Goal: Check status: Check status

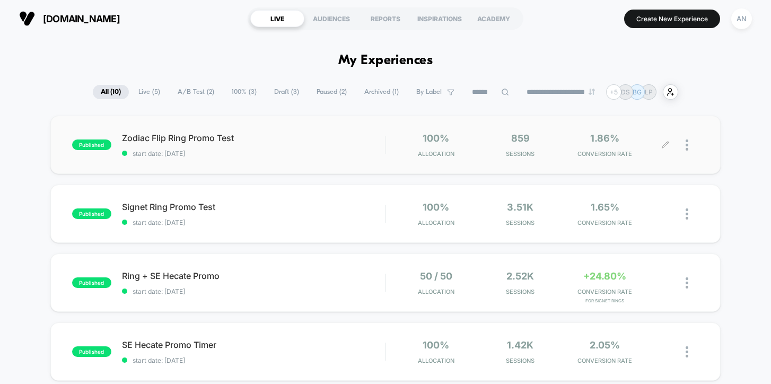
click at [689, 146] on div at bounding box center [691, 145] width 13 height 25
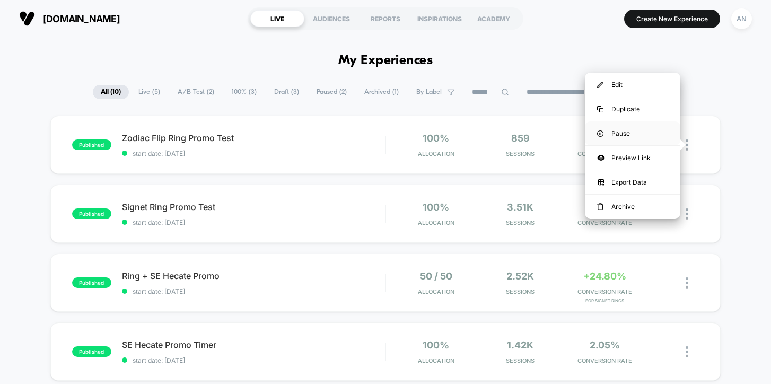
click at [643, 133] on div "Pause" at bounding box center [632, 133] width 95 height 24
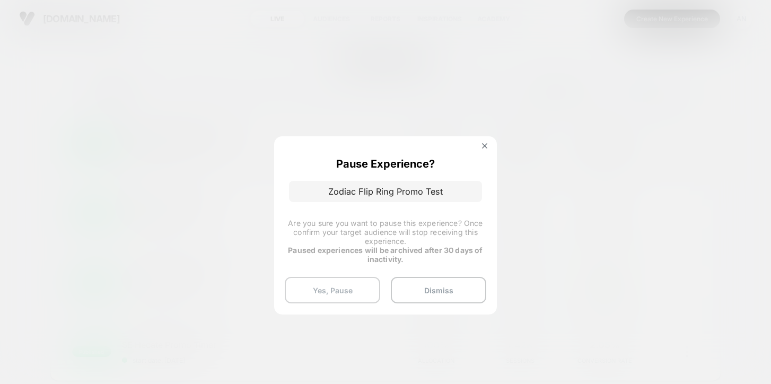
click at [347, 288] on button "Yes, Pause" at bounding box center [332, 290] width 95 height 27
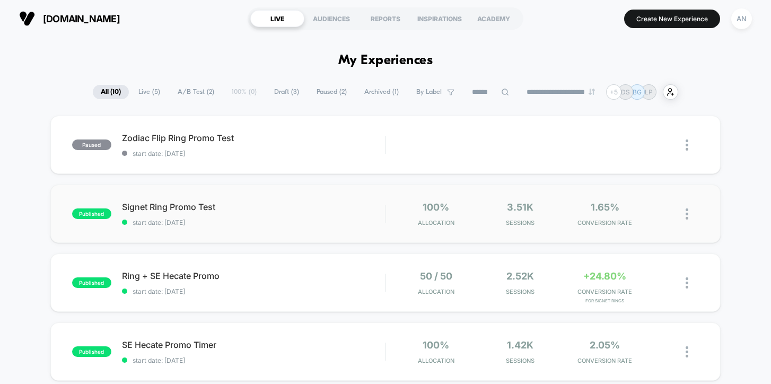
click at [687, 214] on img at bounding box center [686, 213] width 3 height 11
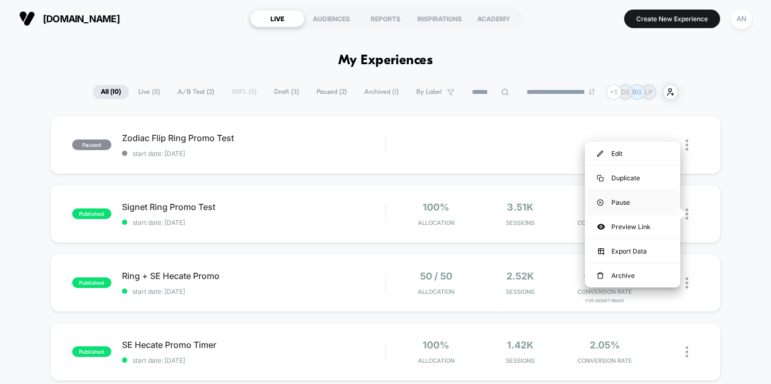
click at [636, 200] on div "Pause" at bounding box center [632, 202] width 95 height 24
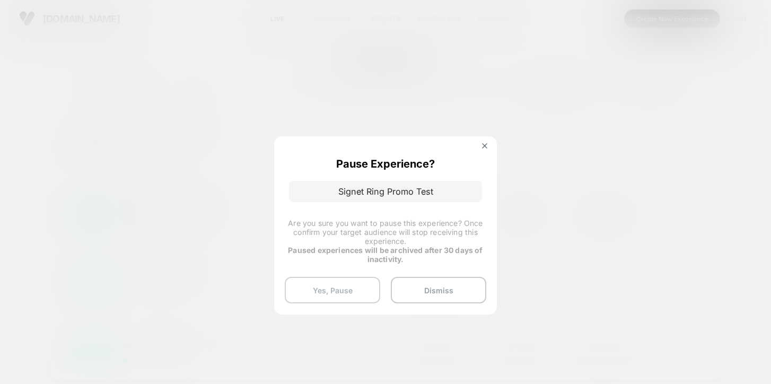
click at [301, 293] on button "Yes, Pause" at bounding box center [332, 290] width 95 height 27
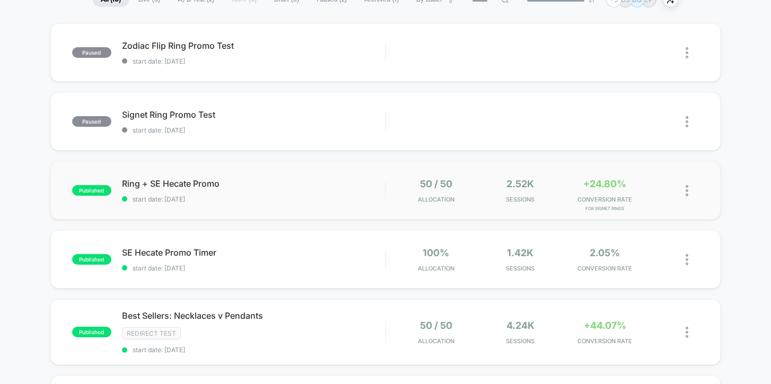
scroll to position [94, 0]
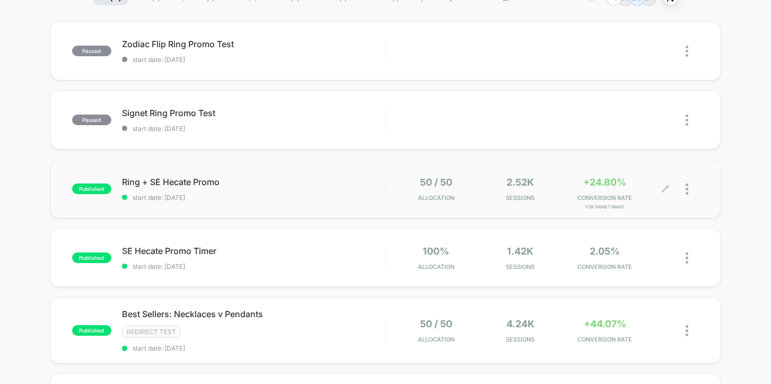
click at [689, 191] on div at bounding box center [691, 189] width 13 height 25
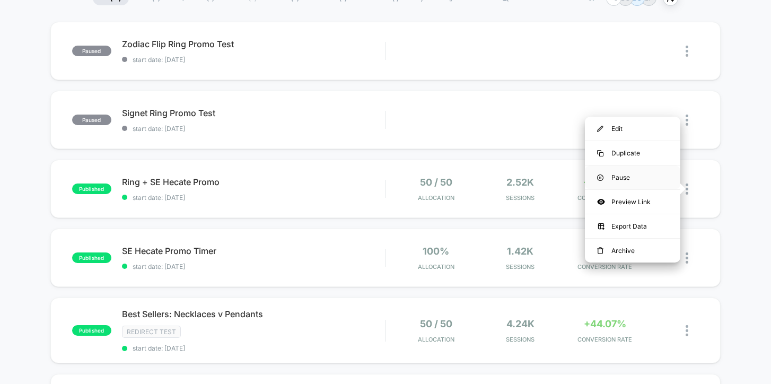
click at [628, 172] on div "Pause" at bounding box center [632, 177] width 95 height 24
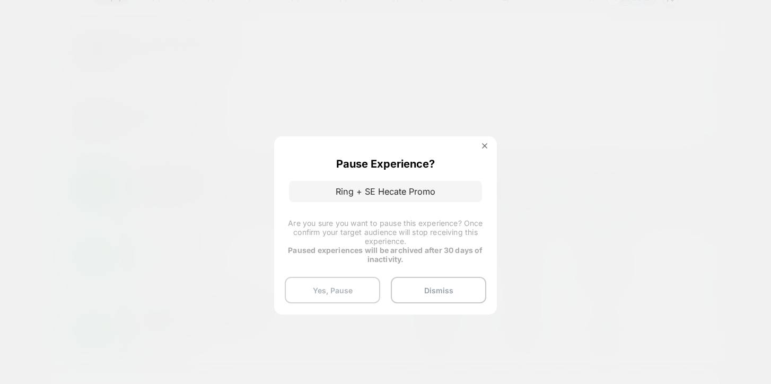
click at [343, 288] on button "Yes, Pause" at bounding box center [332, 290] width 95 height 27
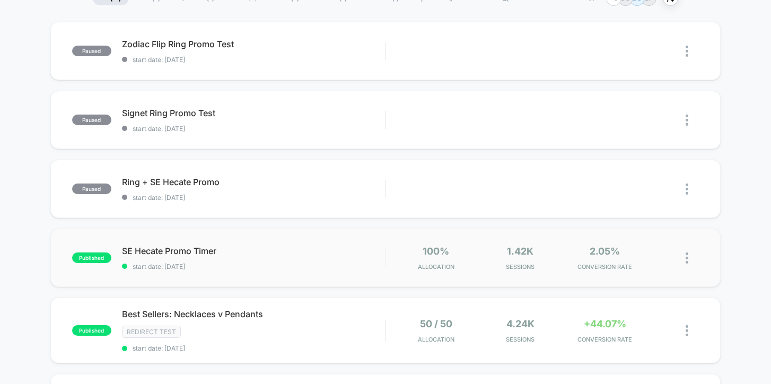
scroll to position [151, 0]
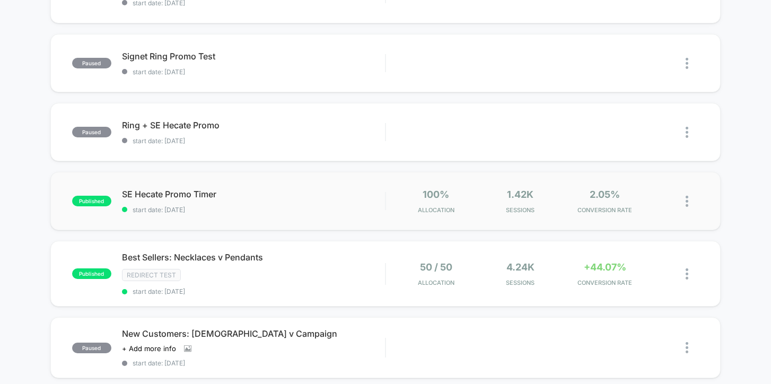
click at [686, 200] on img at bounding box center [686, 201] width 3 height 11
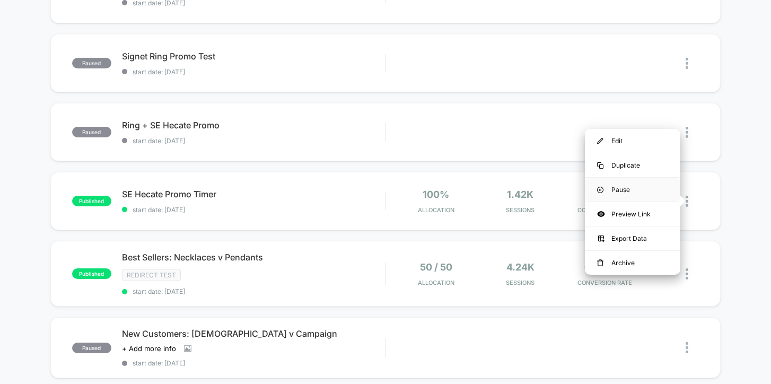
click at [651, 190] on div "Pause" at bounding box center [632, 190] width 95 height 24
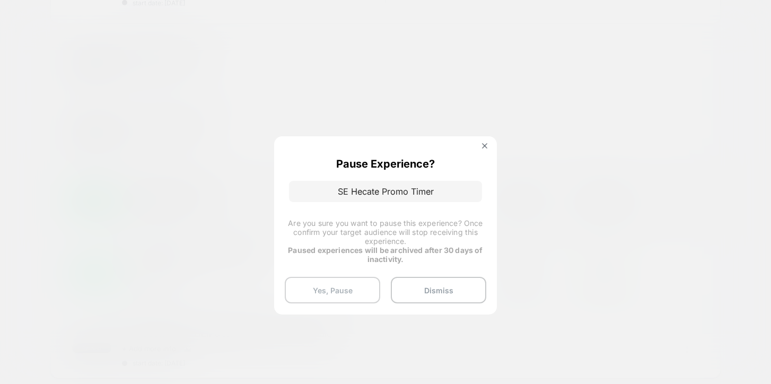
click at [324, 291] on button "Yes, Pause" at bounding box center [332, 290] width 95 height 27
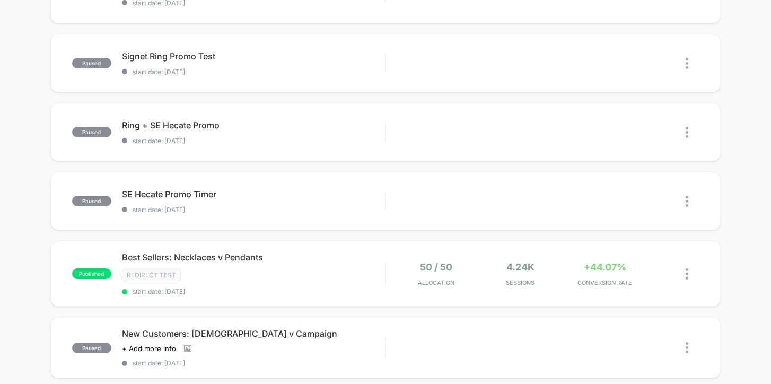
scroll to position [0, 0]
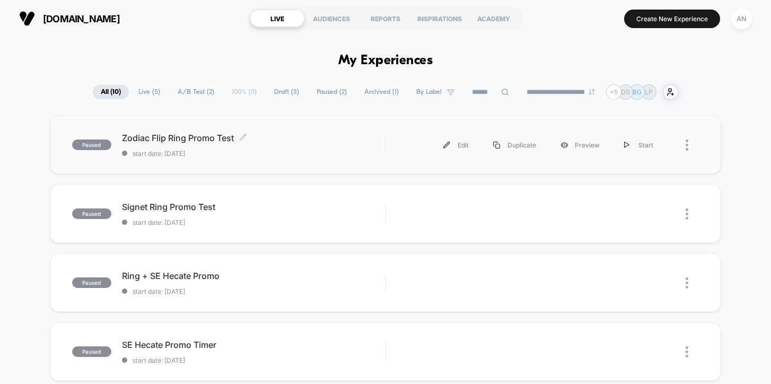
click at [305, 153] on span "start date: [DATE]" at bounding box center [253, 153] width 263 height 8
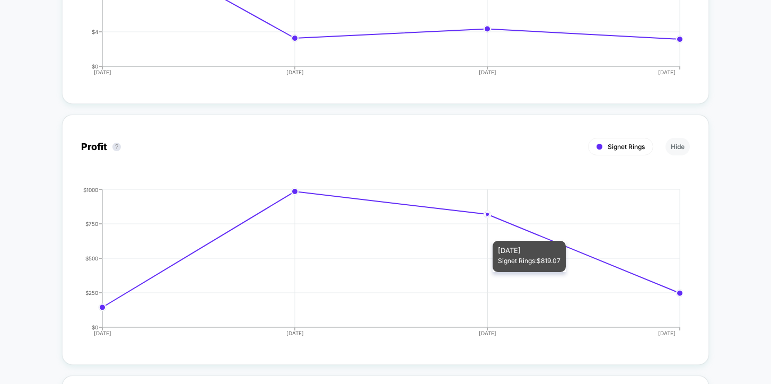
scroll to position [1100, 0]
